Goal: Find specific page/section: Find specific page/section

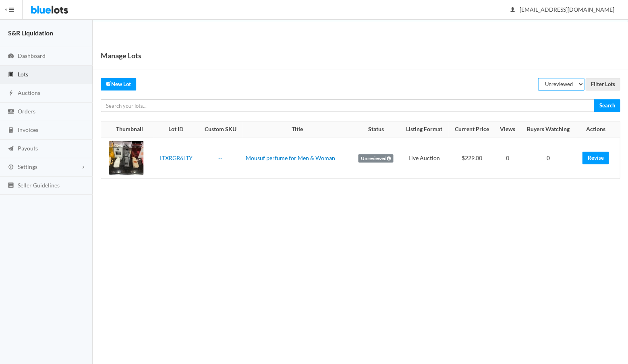
select select "scheduled"
click at [599, 86] on input "Filter Lots" at bounding box center [602, 84] width 35 height 12
